Goal: Information Seeking & Learning: Learn about a topic

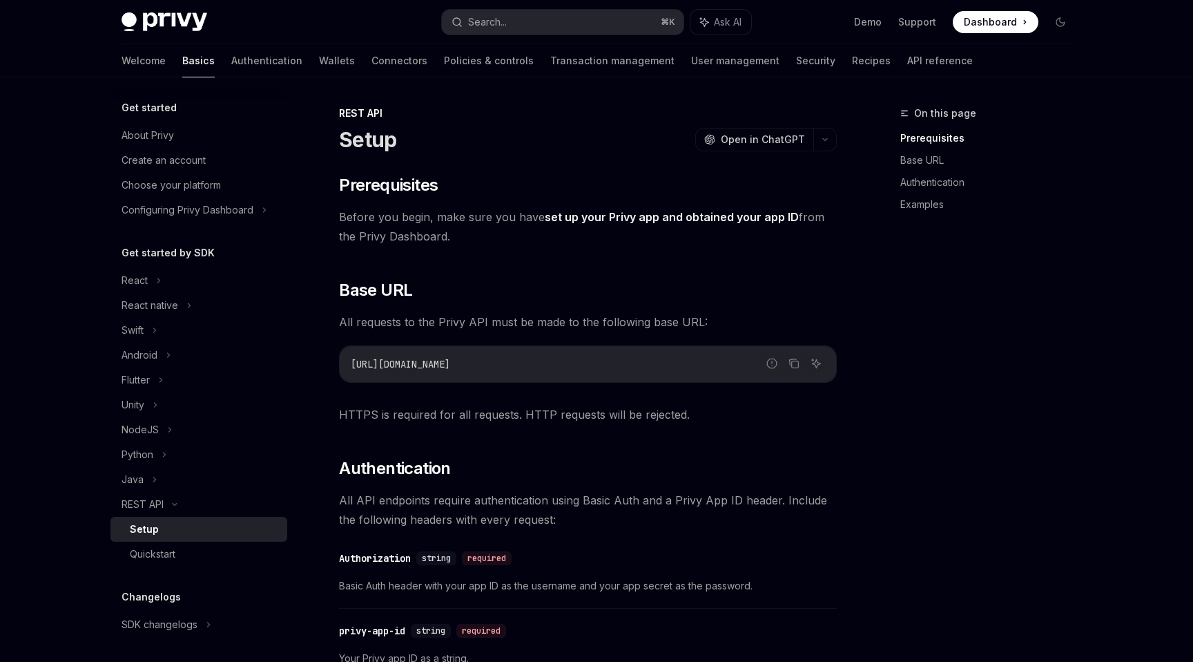
click at [1026, 23] on span at bounding box center [996, 22] width 86 height 22
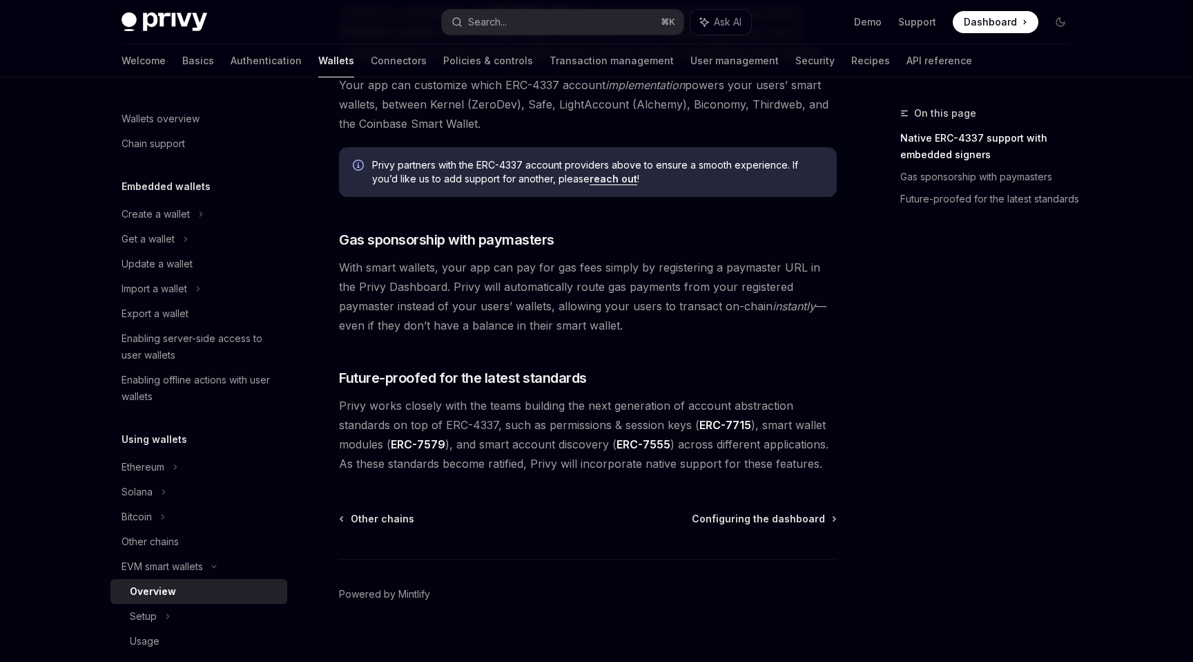
scroll to position [974, 0]
click at [995, 181] on link "Gas sponsorship with paymasters" at bounding box center [991, 177] width 182 height 22
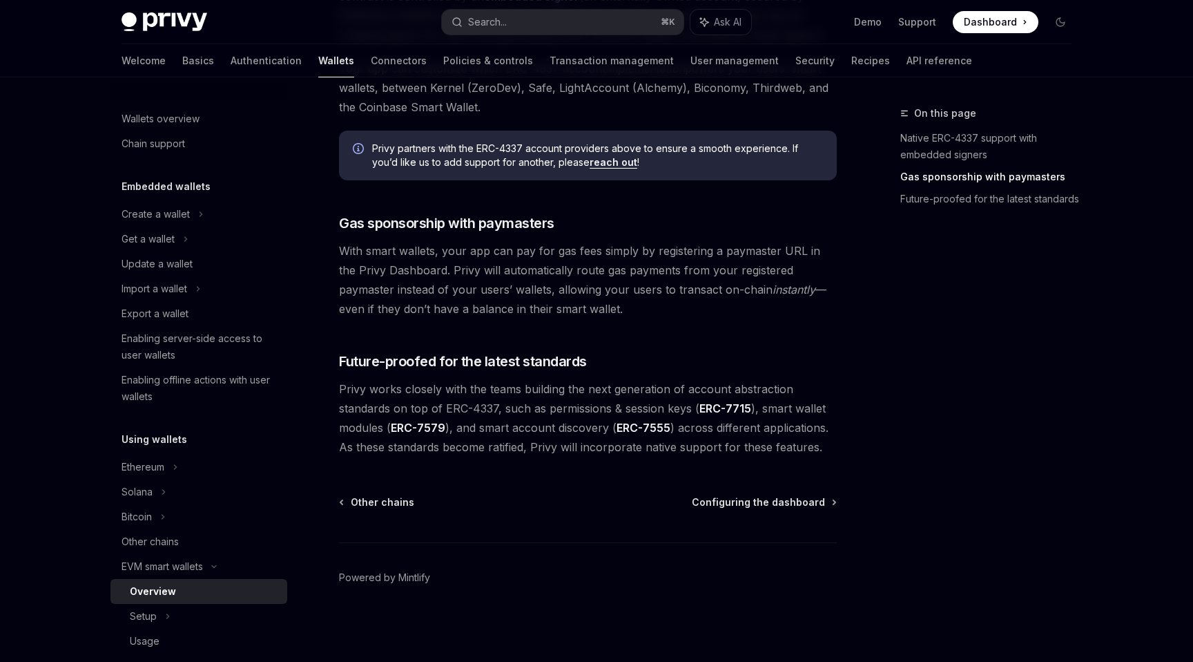
drag, startPoint x: 438, startPoint y: 271, endPoint x: 590, endPoint y: 263, distance: 151.4
click at [592, 262] on span "With smart wallets, your app can pay for gas fees simply by registering a payma…" at bounding box center [588, 279] width 498 height 77
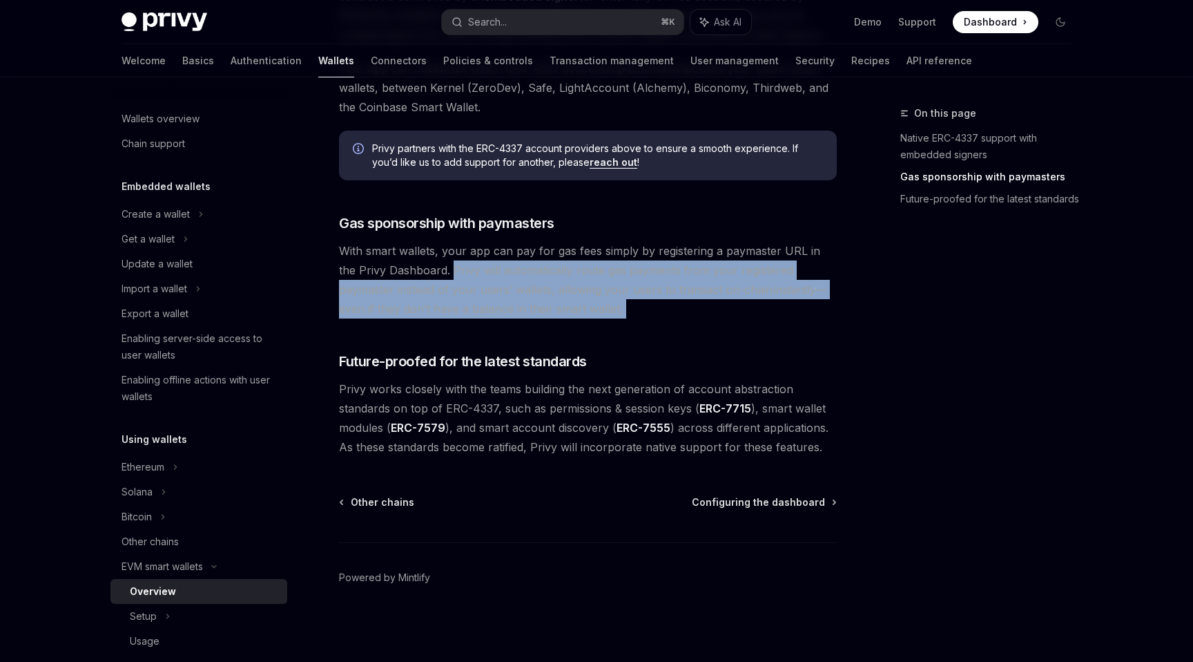
drag, startPoint x: 432, startPoint y: 271, endPoint x: 619, endPoint y: 319, distance: 193.1
